Goal: Task Accomplishment & Management: Use online tool/utility

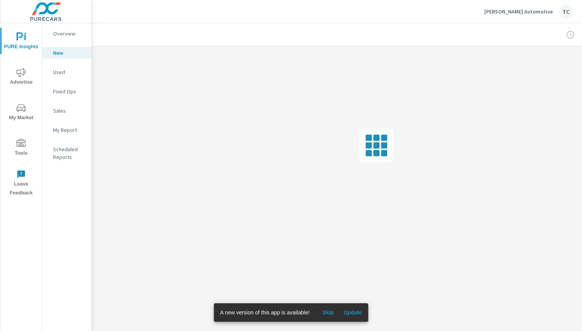
click at [547, 13] on p "Pettus Automotive" at bounding box center [519, 11] width 69 height 7
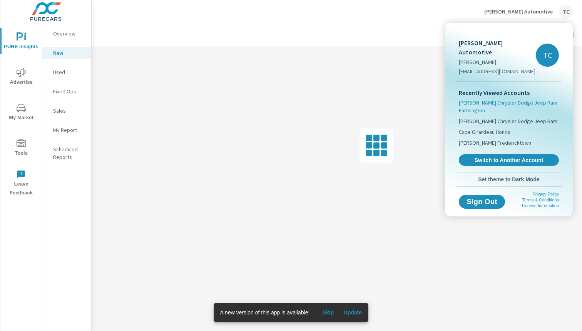
click at [487, 99] on span "Pettus Chrysler Dodge Jeep Ram Farmington" at bounding box center [509, 106] width 100 height 15
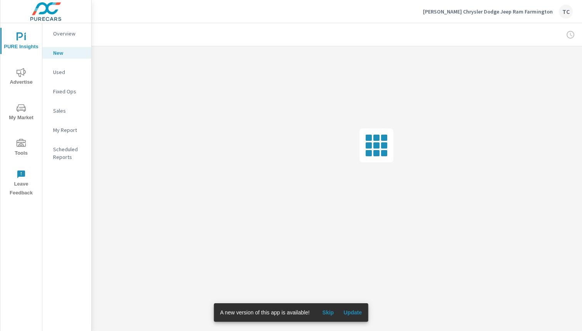
click at [77, 35] on p "Overview" at bounding box center [69, 34] width 32 height 8
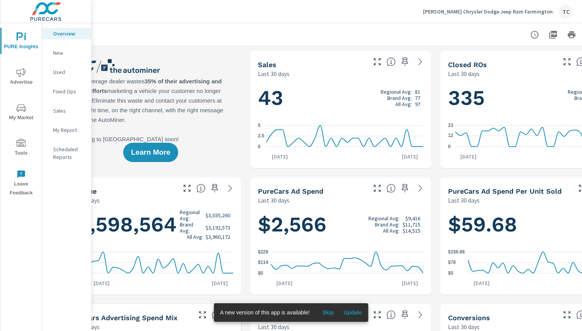
scroll to position [0, 36]
click at [208, 36] on div at bounding box center [341, 34] width 552 height 23
